Goal: Task Accomplishment & Management: Manage account settings

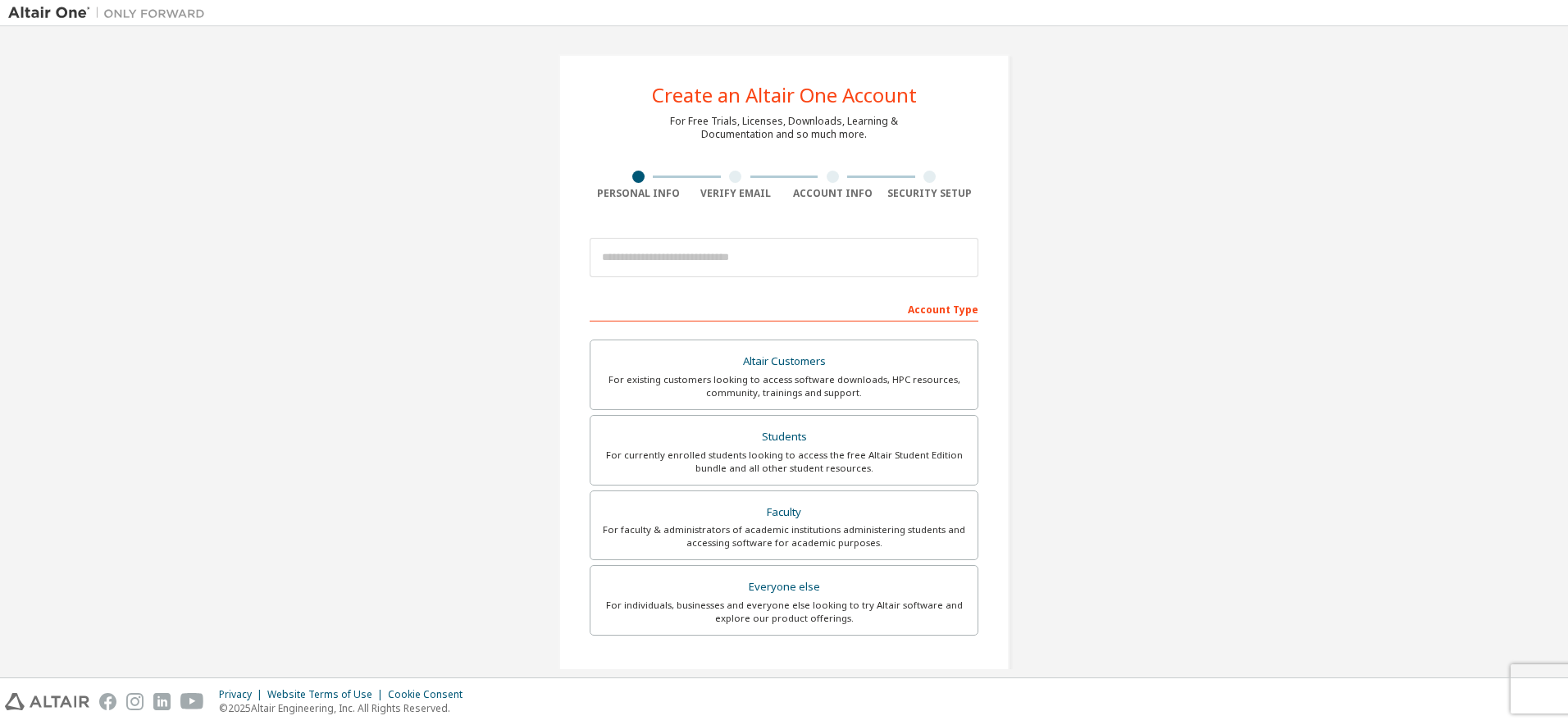
click at [60, 14] on img at bounding box center [111, 12] width 205 height 16
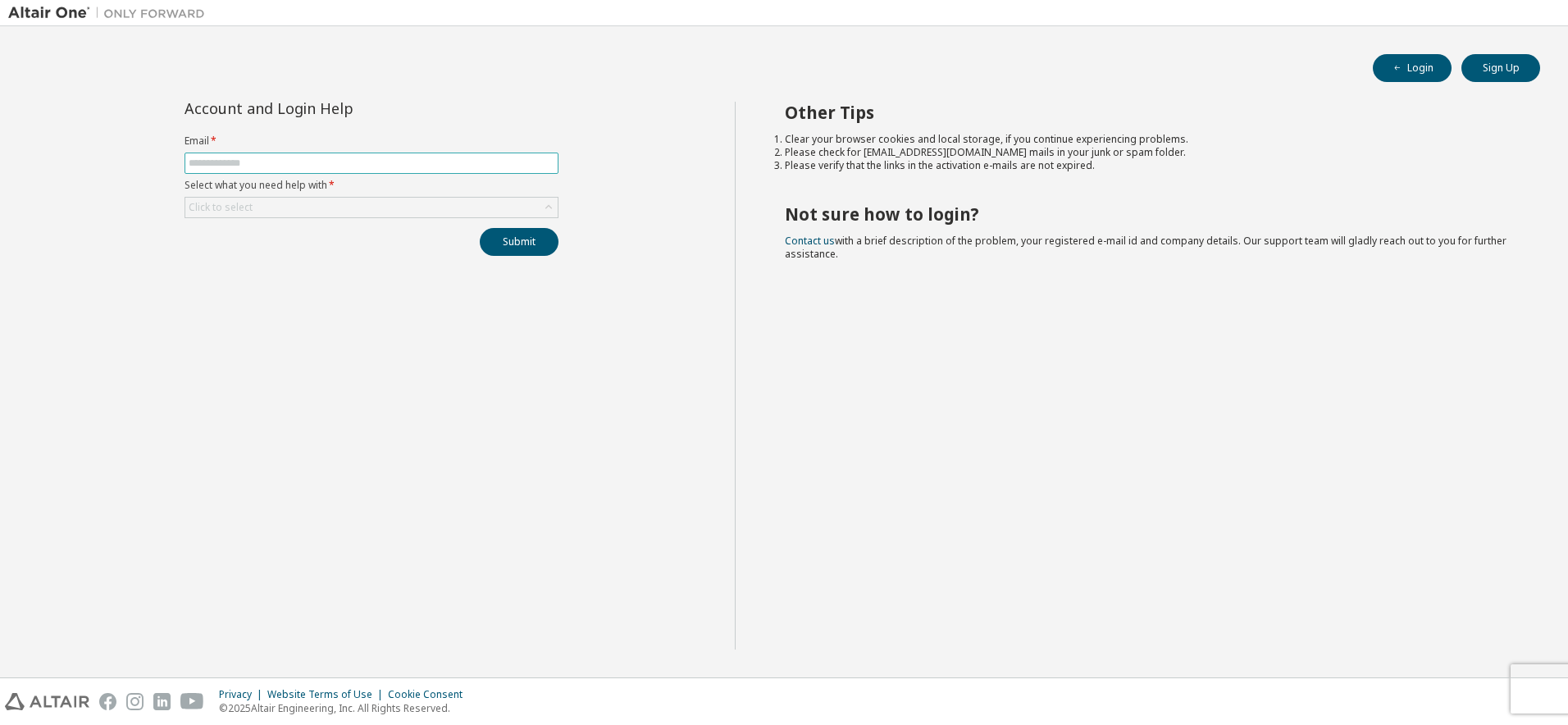
click at [307, 167] on input "text" at bounding box center [372, 163] width 366 height 13
type input "**********"
click at [335, 213] on div "Click to select" at bounding box center [371, 207] width 372 height 20
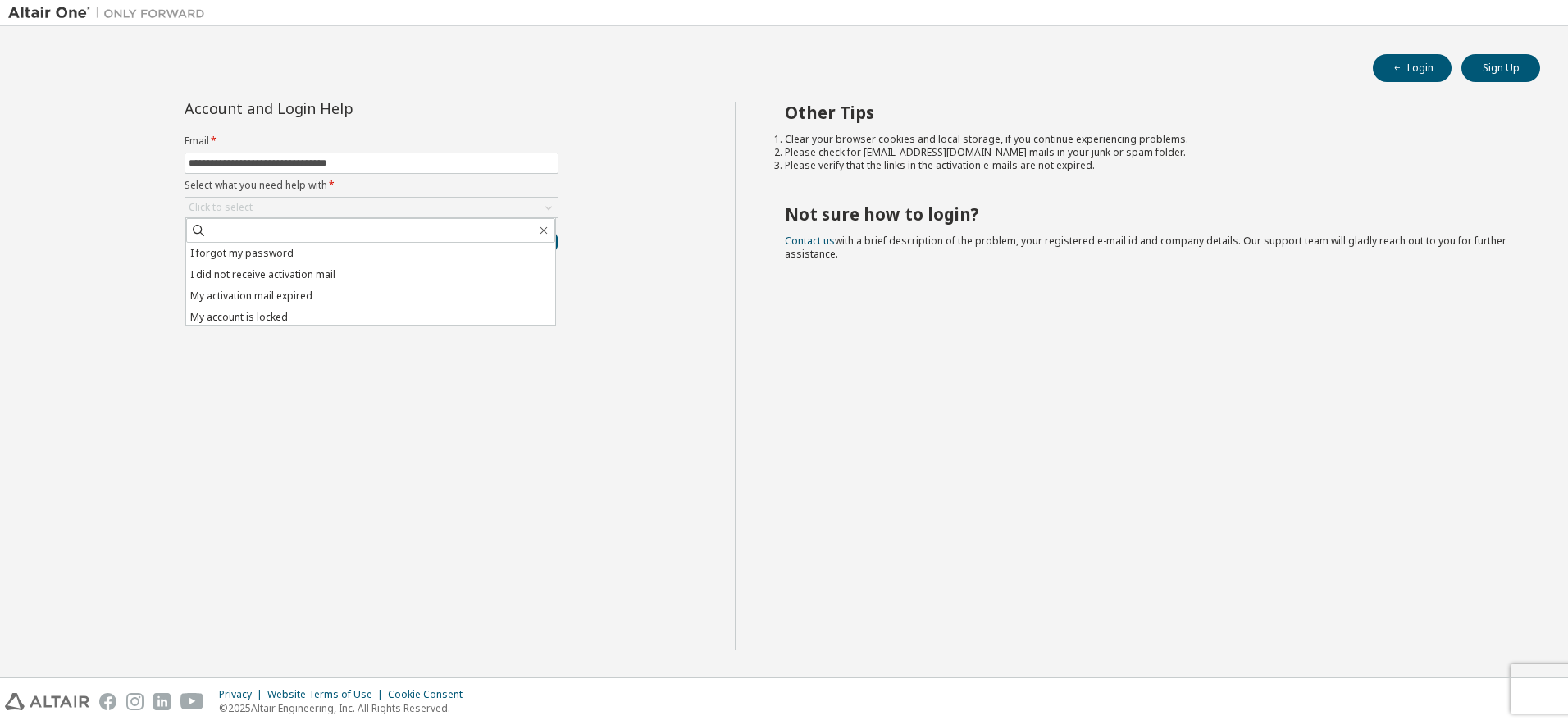
click at [342, 251] on li "I forgot my password" at bounding box center [370, 254] width 369 height 21
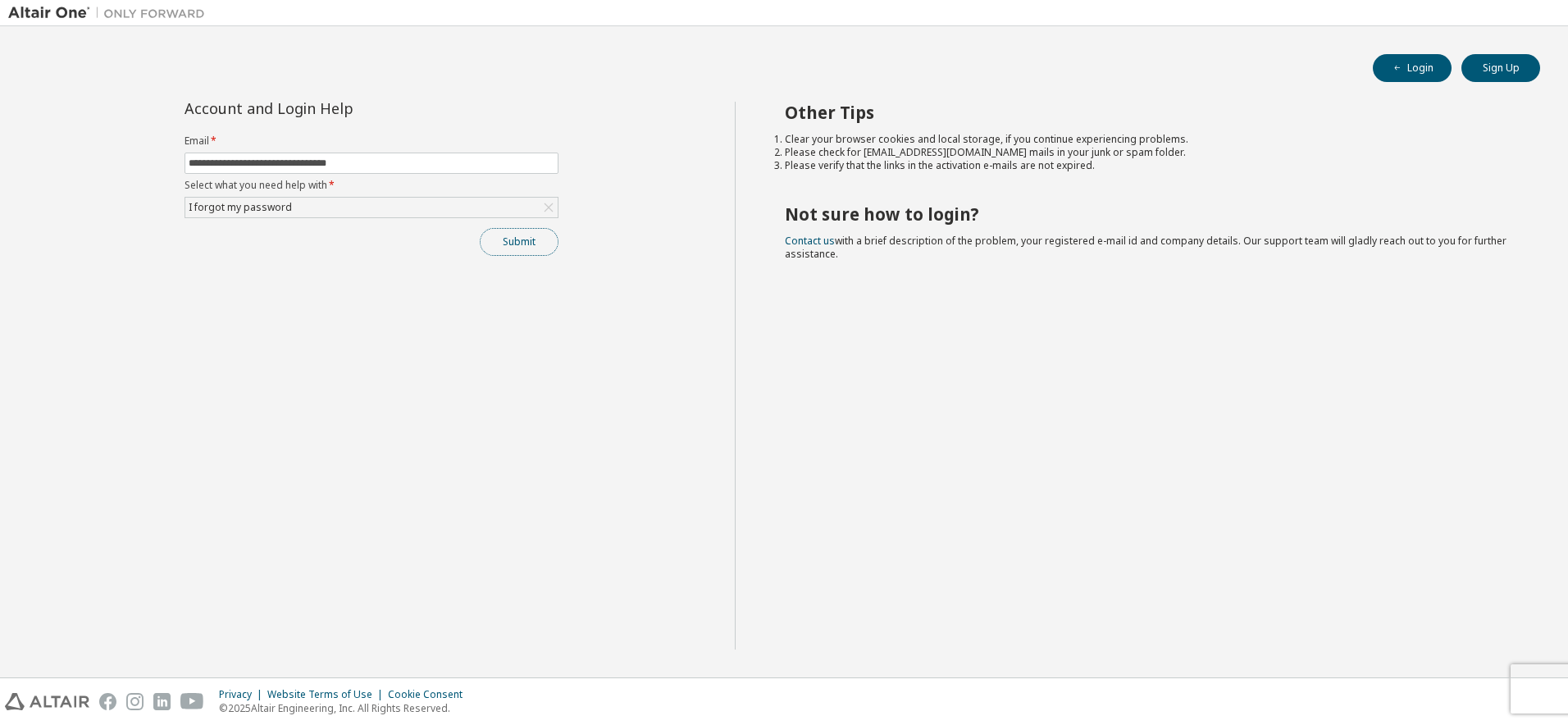
click at [509, 245] on button "Submit" at bounding box center [519, 241] width 79 height 28
